Goal: Task Accomplishment & Management: Complete application form

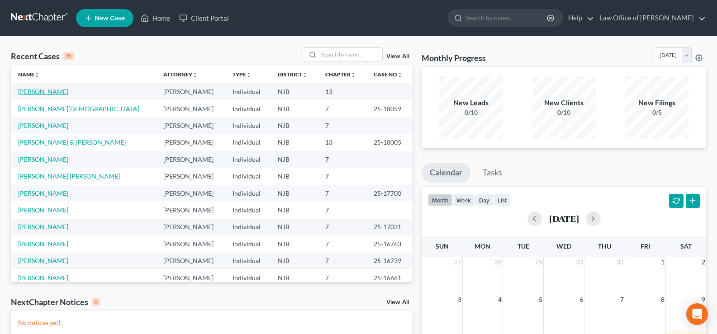
click at [48, 90] on link "[PERSON_NAME]" at bounding box center [43, 92] width 50 height 8
click at [56, 90] on link "[PERSON_NAME]" at bounding box center [43, 92] width 50 height 8
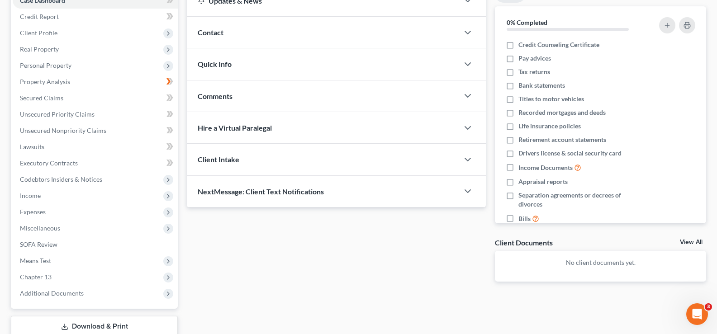
scroll to position [163, 0]
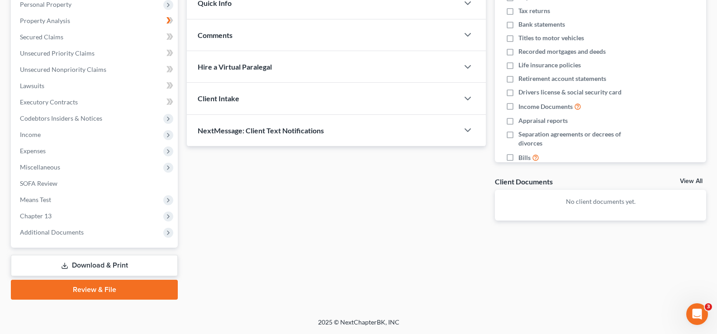
click at [146, 287] on link "Review & File" at bounding box center [94, 290] width 167 height 20
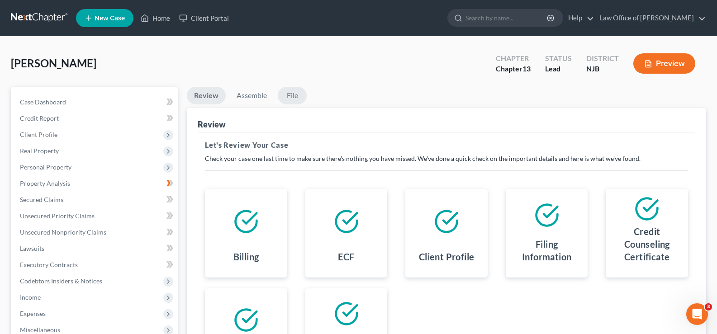
click at [294, 96] on link "File" at bounding box center [292, 96] width 29 height 18
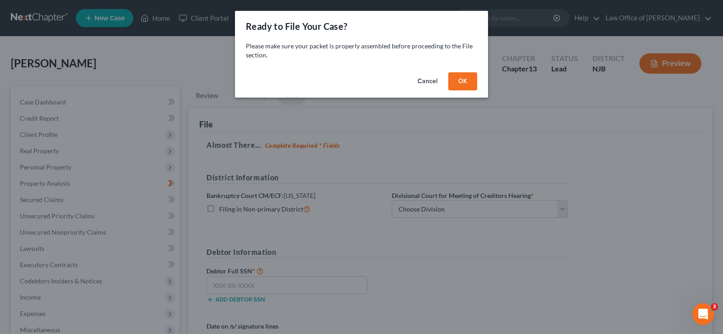
click at [465, 82] on button "OK" at bounding box center [463, 81] width 29 height 18
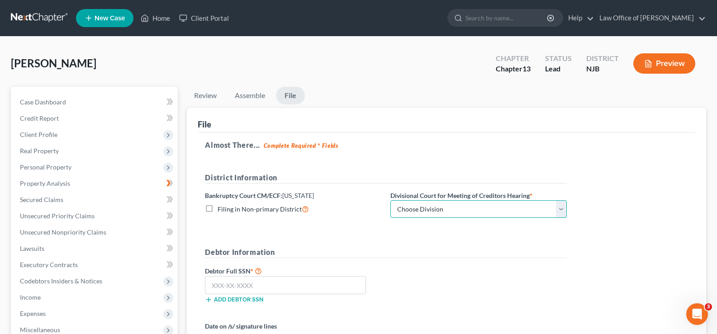
click at [433, 207] on select "Choose Division [GEOGRAPHIC_DATA] [GEOGRAPHIC_DATA]/[GEOGRAPHIC_DATA] [GEOGRAPH…" at bounding box center [478, 209] width 176 height 18
select select "3"
click at [390, 200] on select "Choose Division [GEOGRAPHIC_DATA] [GEOGRAPHIC_DATA]/[GEOGRAPHIC_DATA] [GEOGRAPH…" at bounding box center [478, 209] width 176 height 18
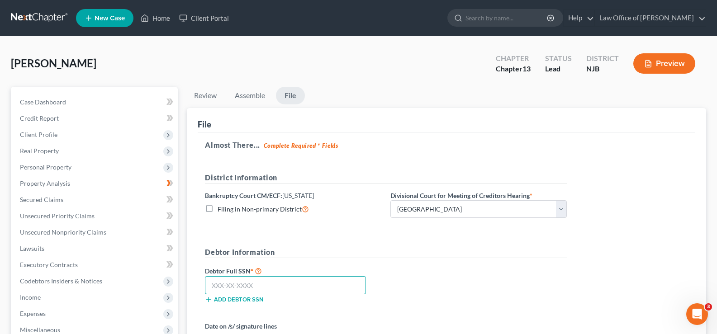
drag, startPoint x: 238, startPoint y: 286, endPoint x: 300, endPoint y: 217, distance: 92.9
click at [239, 286] on input "text" at bounding box center [285, 285] width 161 height 18
type input "145-44-7329"
click at [252, 94] on link "Assemble" at bounding box center [249, 96] width 45 height 18
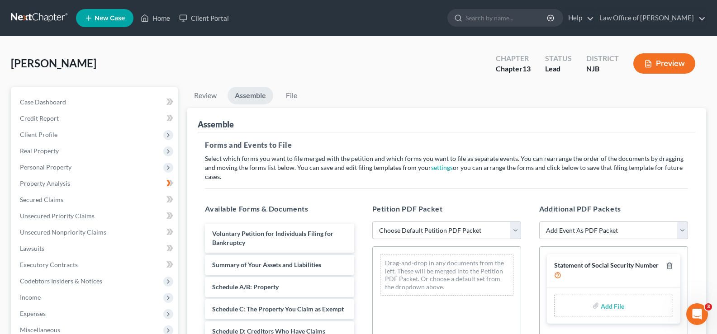
click at [385, 222] on select "Choose Default Petition PDF Packet Complete Bankruptcy Petition (all forms and …" at bounding box center [446, 231] width 149 height 18
select select "0"
click at [372, 222] on select "Choose Default Petition PDF Packet Complete Bankruptcy Petition (all forms and …" at bounding box center [446, 231] width 149 height 18
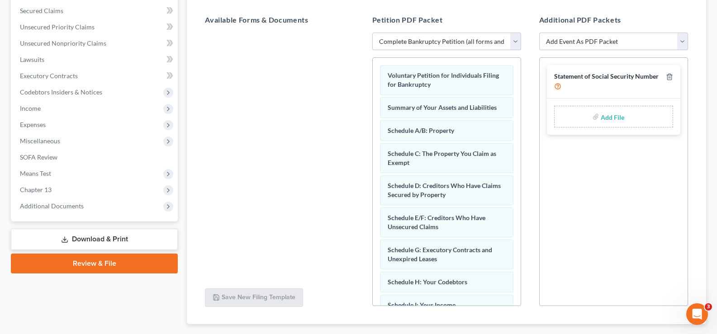
scroll to position [233, 0]
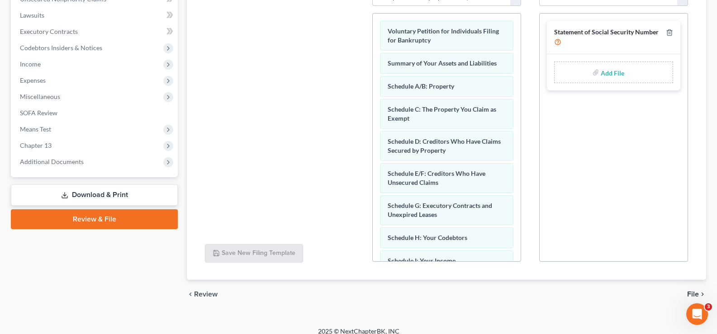
click at [690, 291] on span "File" at bounding box center [693, 294] width 12 height 7
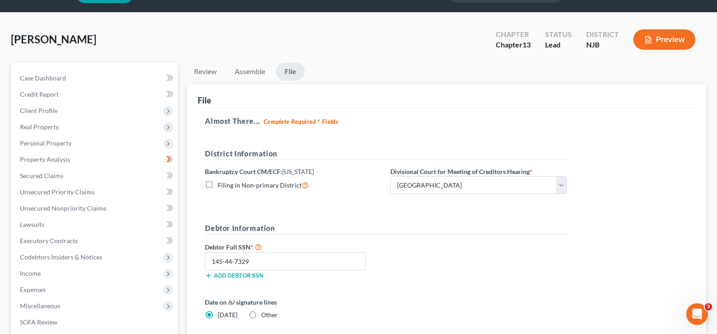
scroll to position [12, 0]
